Goal: Find specific page/section: Find specific page/section

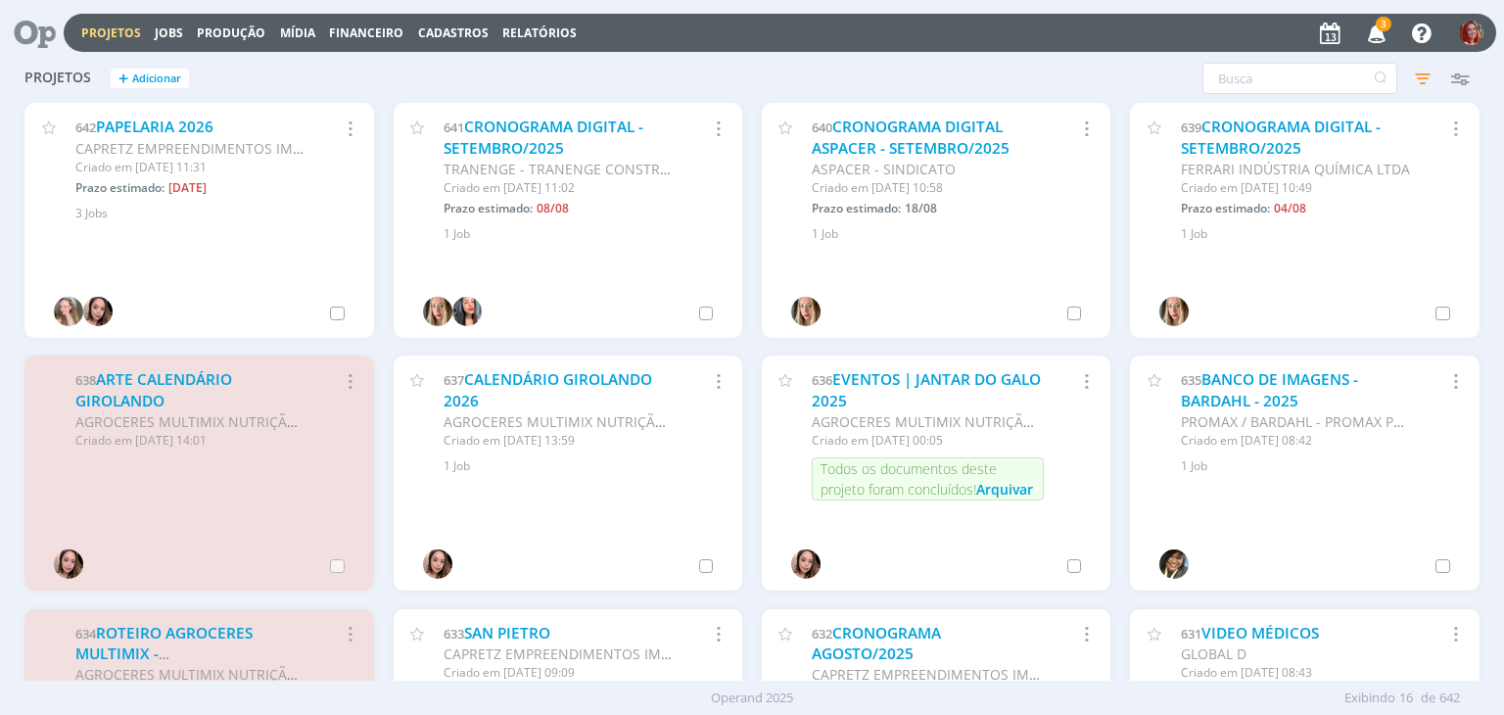
click at [122, 28] on link "Projetos" at bounding box center [111, 32] width 60 height 17
click at [157, 25] on link "Jobs" at bounding box center [169, 32] width 28 height 17
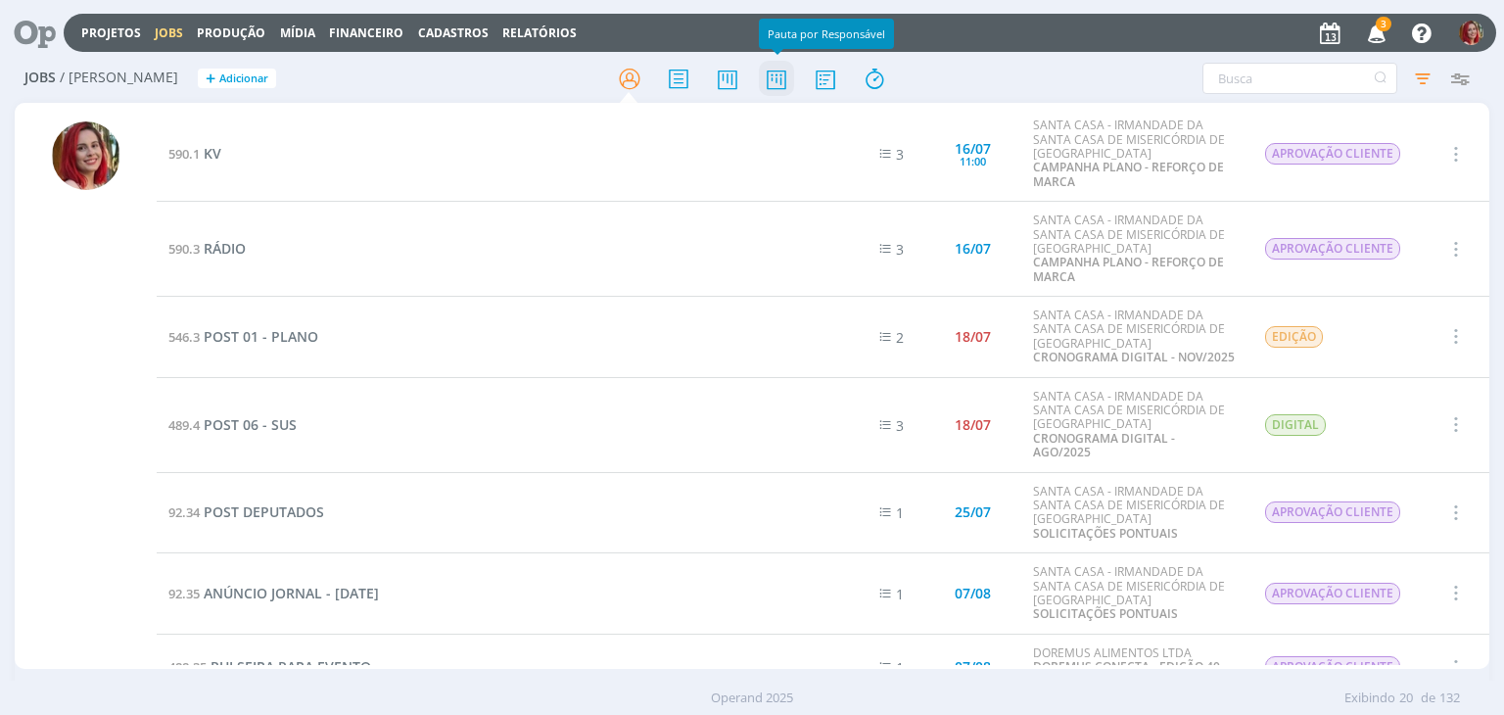
click at [784, 72] on icon at bounding box center [776, 79] width 35 height 38
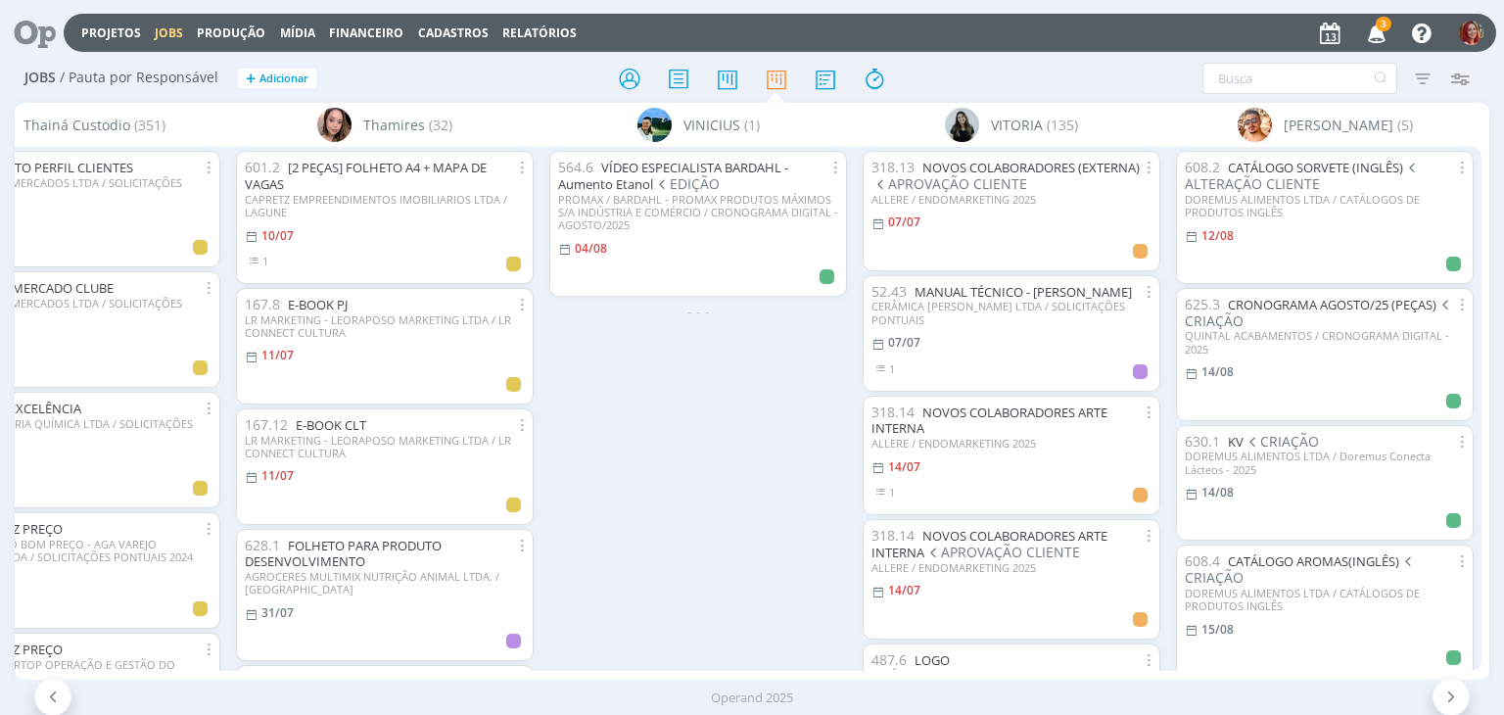
click at [1381, 36] on icon "button" at bounding box center [1377, 32] width 34 height 33
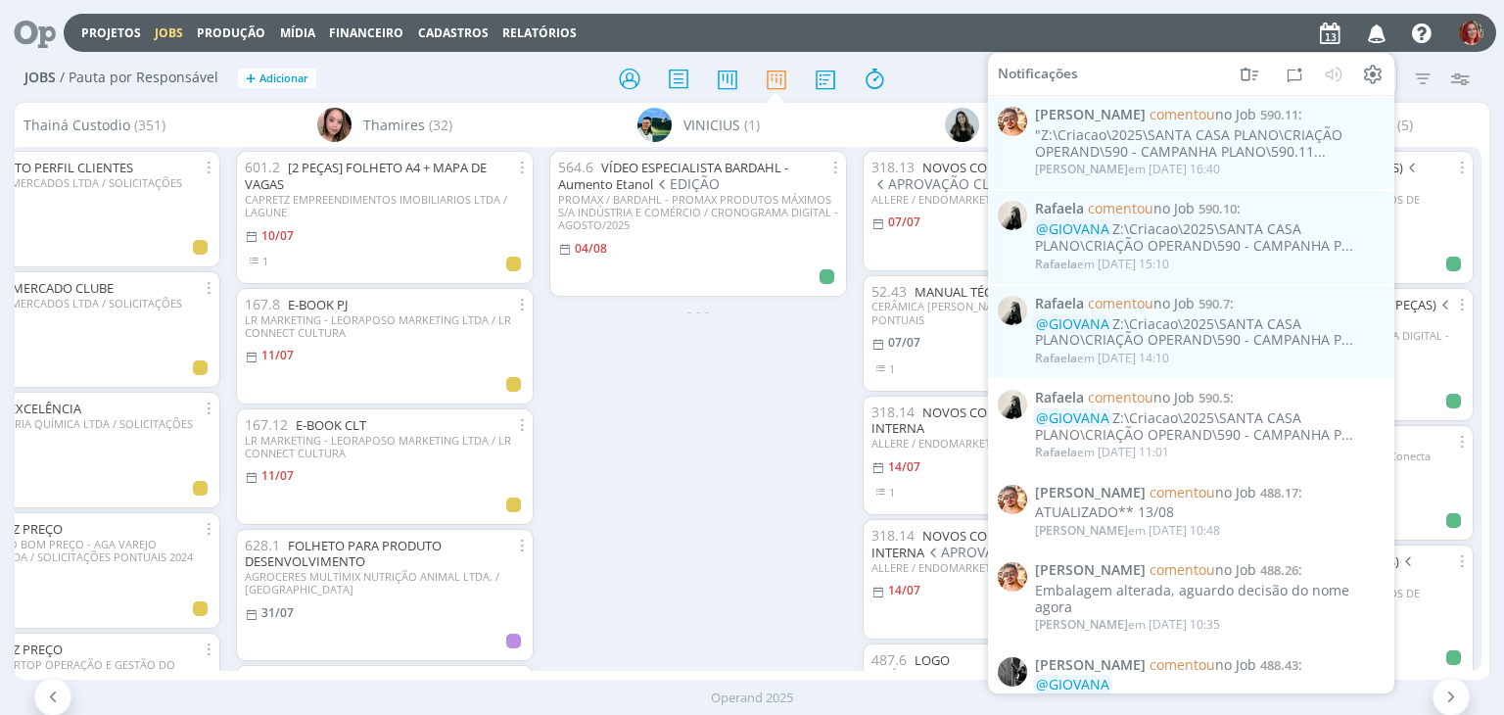
click at [741, 462] on div "564.6 VÍDEO ESPECIALISTA BARDAHL - Aumento Etanol EDIÇÃO PROMAX / BARDAHL - PRO…" at bounding box center [698, 408] width 313 height 523
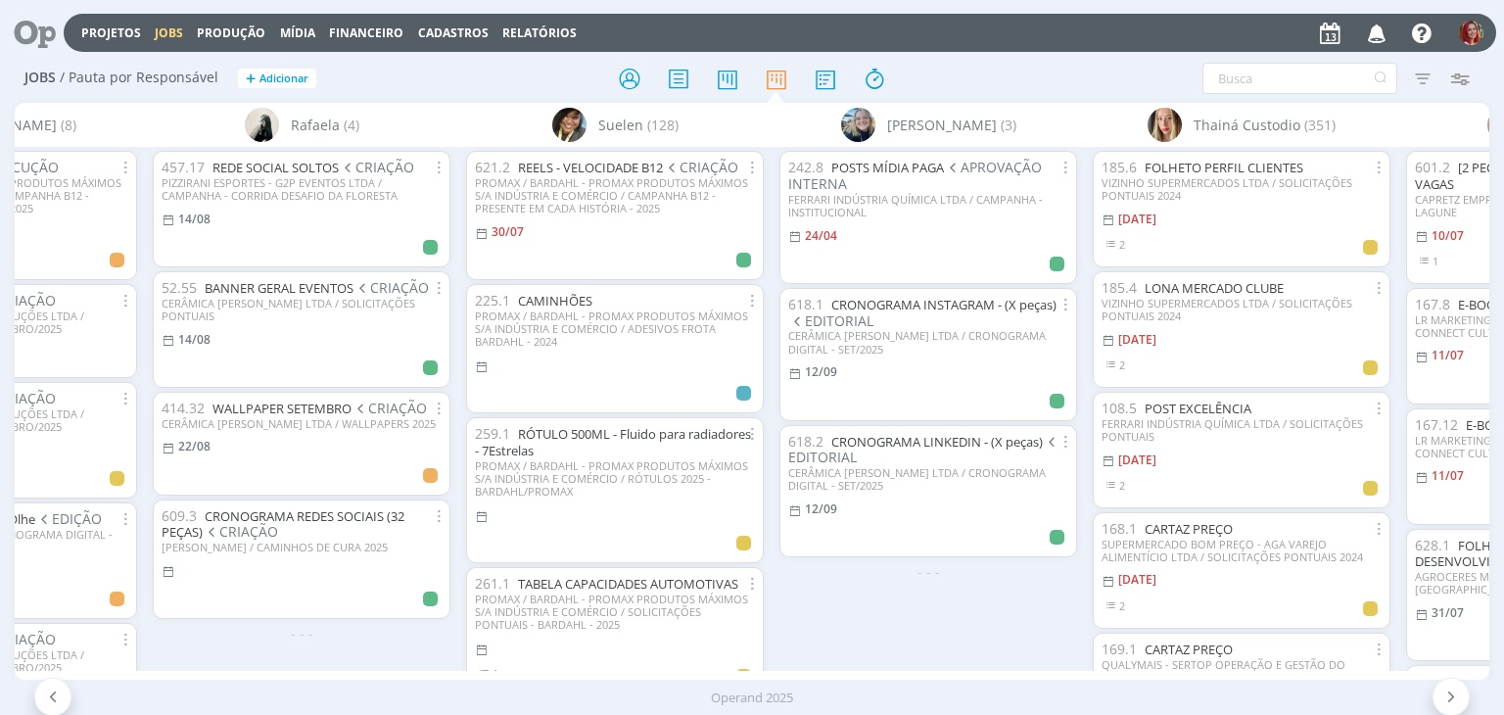
scroll to position [0, 5842]
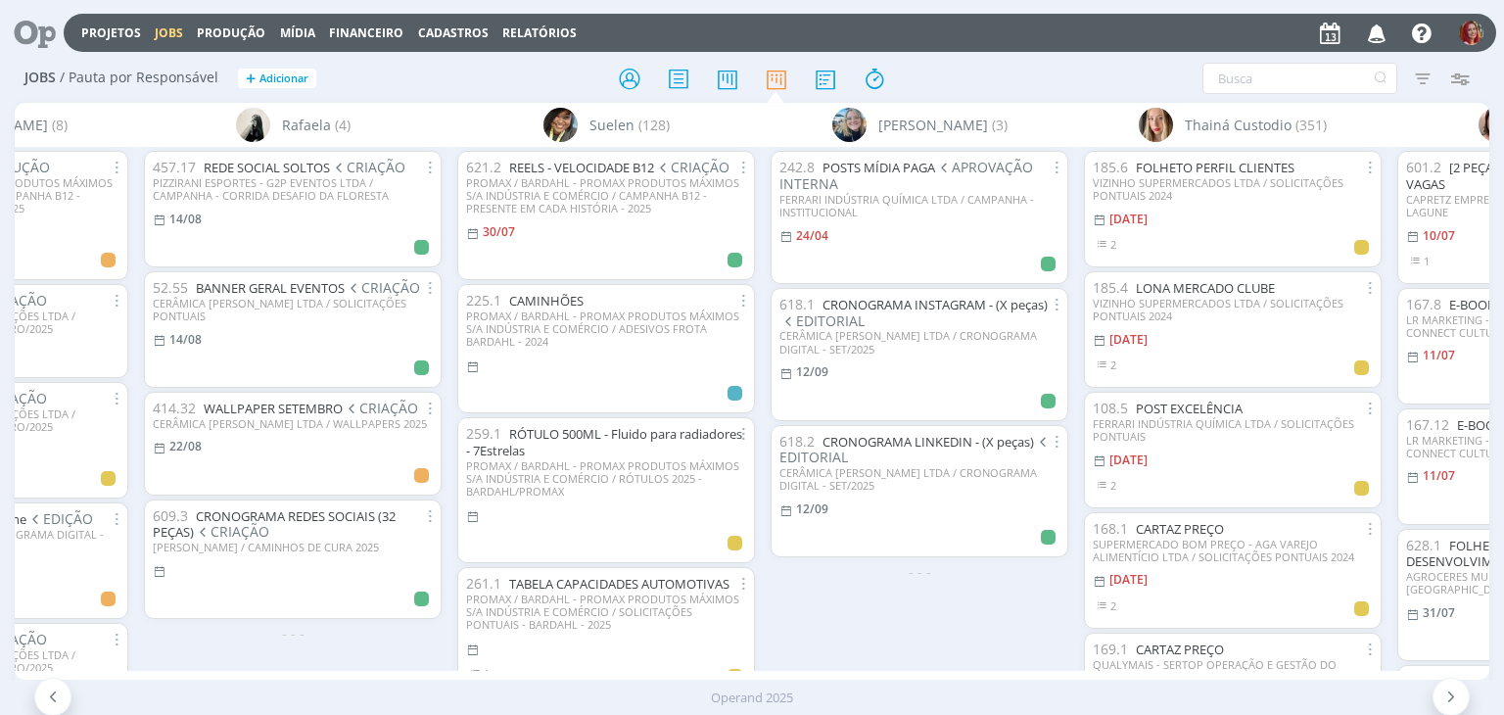
click at [1093, 700] on div "Operand 2025" at bounding box center [752, 699] width 1504 height 20
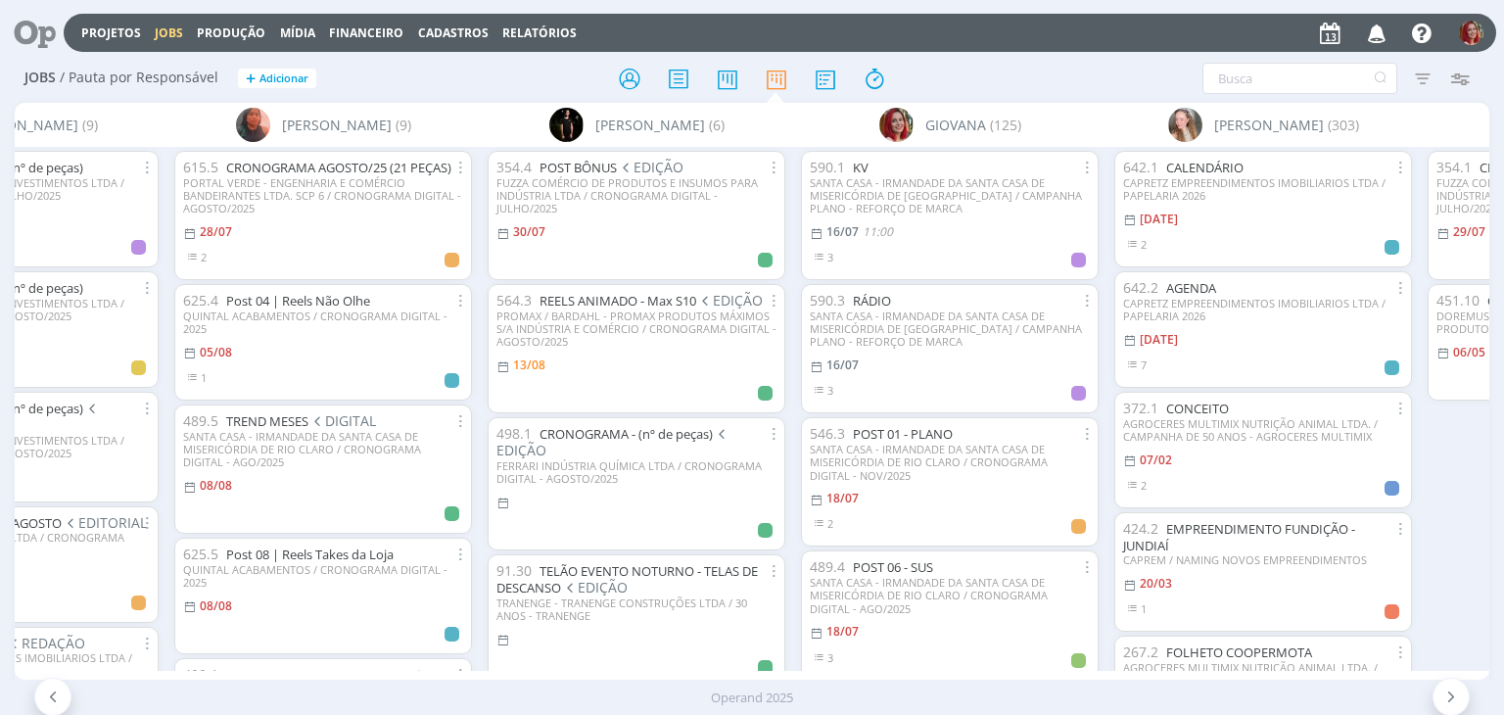
scroll to position [0, 2364]
